Goal: Information Seeking & Learning: Learn about a topic

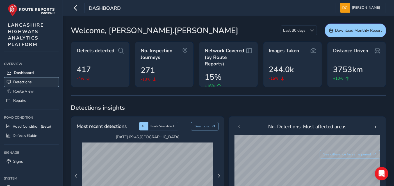
click at [25, 80] on span "Detections" at bounding box center [22, 82] width 19 height 5
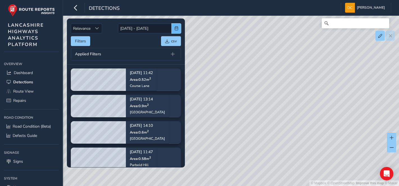
click at [173, 30] on button "button" at bounding box center [176, 29] width 9 height 10
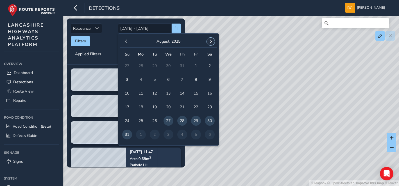
click at [213, 40] on span "button" at bounding box center [211, 42] width 4 height 4
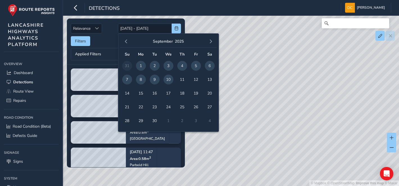
click at [140, 66] on span "1" at bounding box center [141, 66] width 10 height 10
type input "[DATE]"
click at [141, 80] on span "8" at bounding box center [141, 80] width 10 height 10
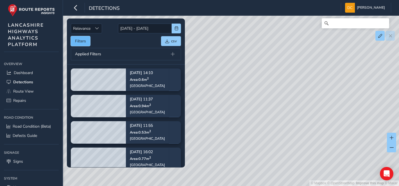
click at [74, 42] on button "Filters" at bounding box center [80, 41] width 19 height 10
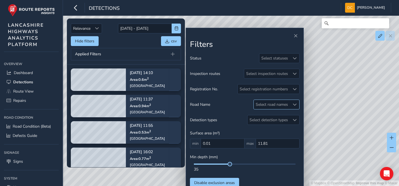
click at [290, 103] on div at bounding box center [294, 104] width 9 height 9
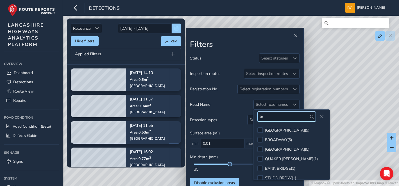
type input "b"
type input "e"
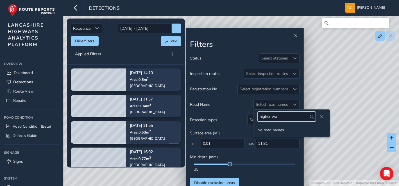
type input "higher wa"
click at [324, 114] on div "higher wa" at bounding box center [292, 117] width 76 height 14
click at [321, 116] on span "Close" at bounding box center [322, 117] width 4 height 4
